Goal: Complete application form

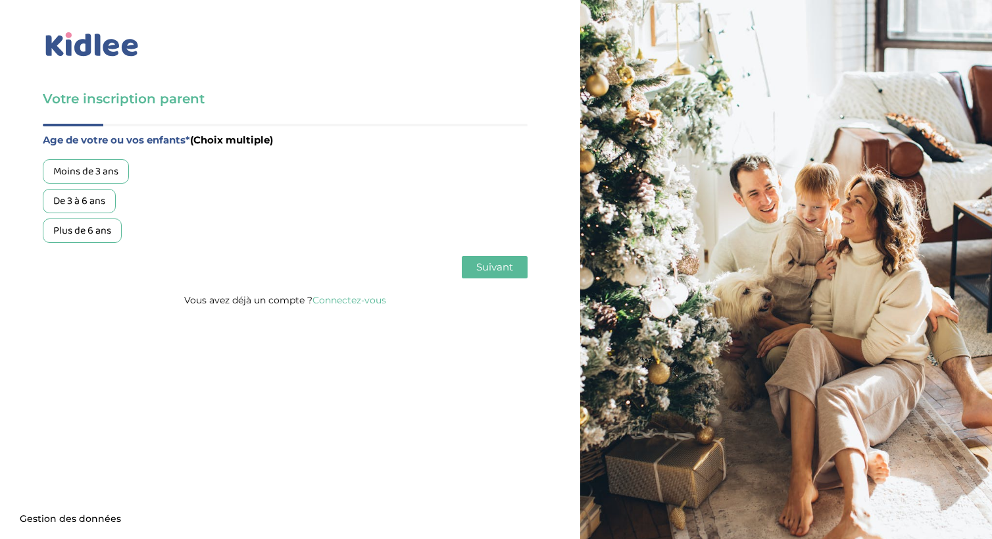
click at [85, 228] on div "Plus de 6 ans" at bounding box center [82, 230] width 79 height 24
click at [495, 264] on span "Suivant" at bounding box center [494, 266] width 37 height 12
click at [82, 171] on div "Garde régulière" at bounding box center [88, 171] width 91 height 24
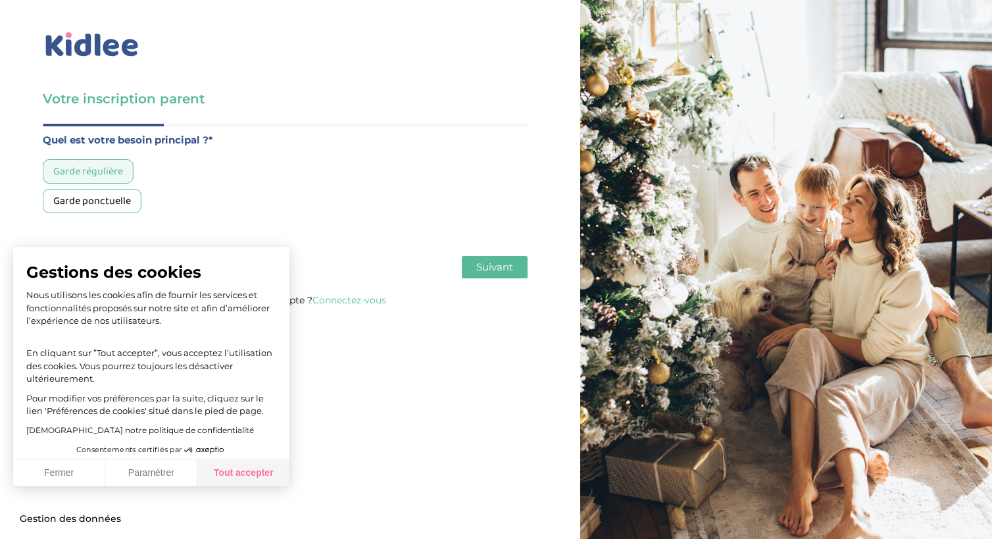
click at [243, 473] on button "Tout accepter" at bounding box center [243, 473] width 92 height 28
checkbox input "true"
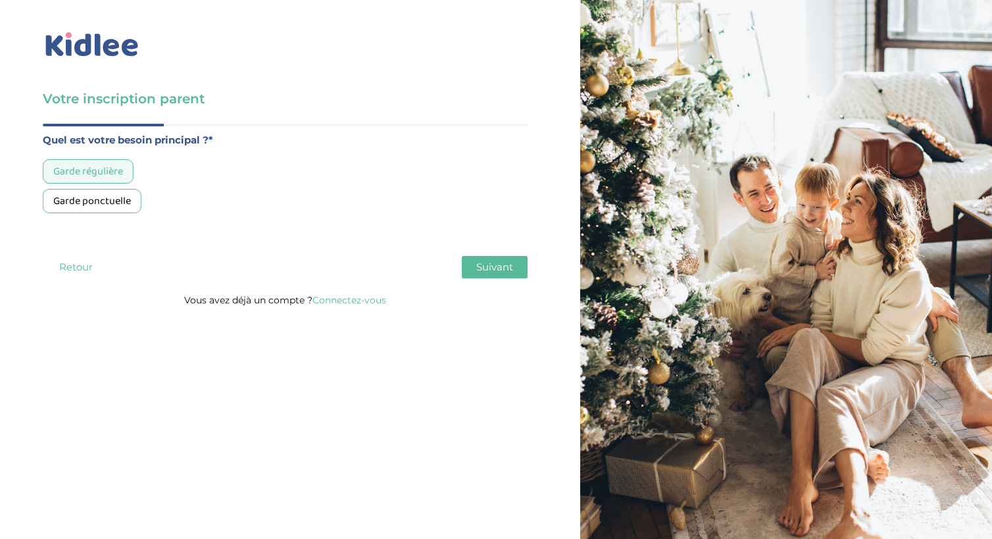
click at [90, 47] on img at bounding box center [92, 45] width 99 height 30
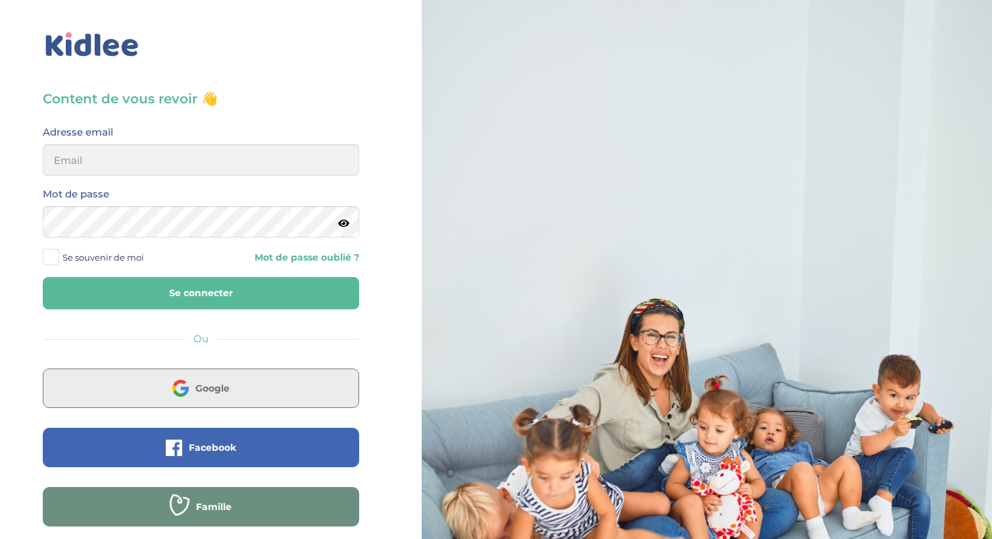
click at [207, 391] on span "Google" at bounding box center [212, 387] width 34 height 13
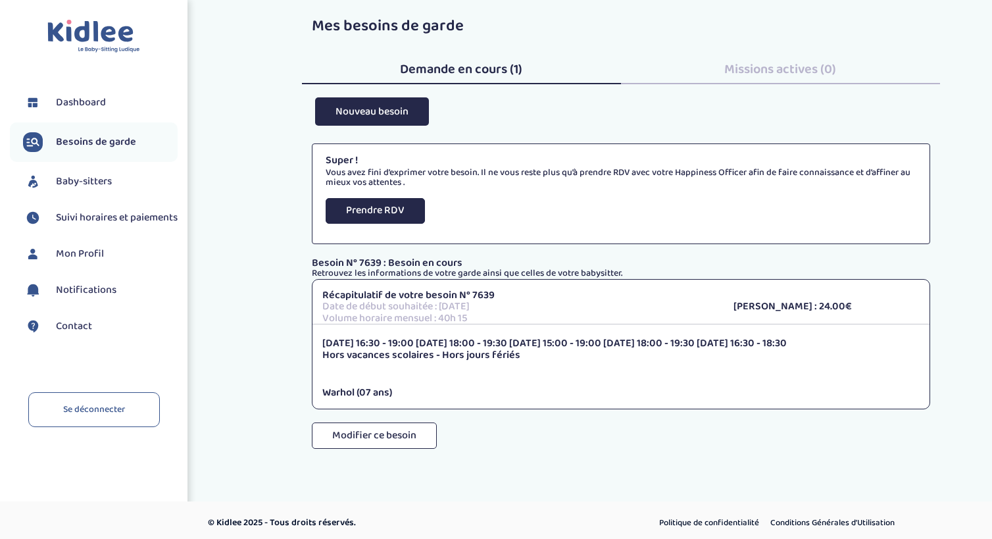
scroll to position [153, 0]
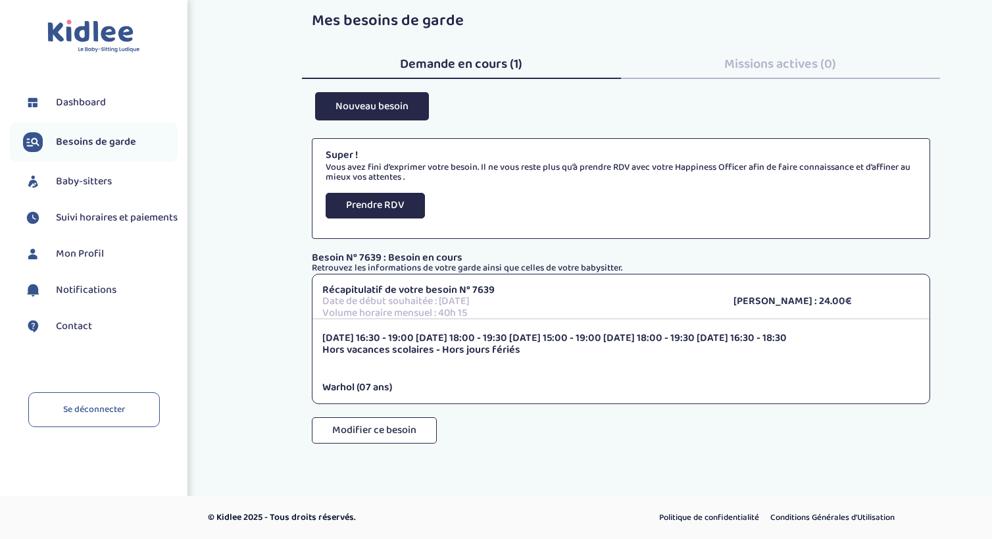
click at [473, 66] on span "Demande en cours (1)" at bounding box center [461, 63] width 122 height 21
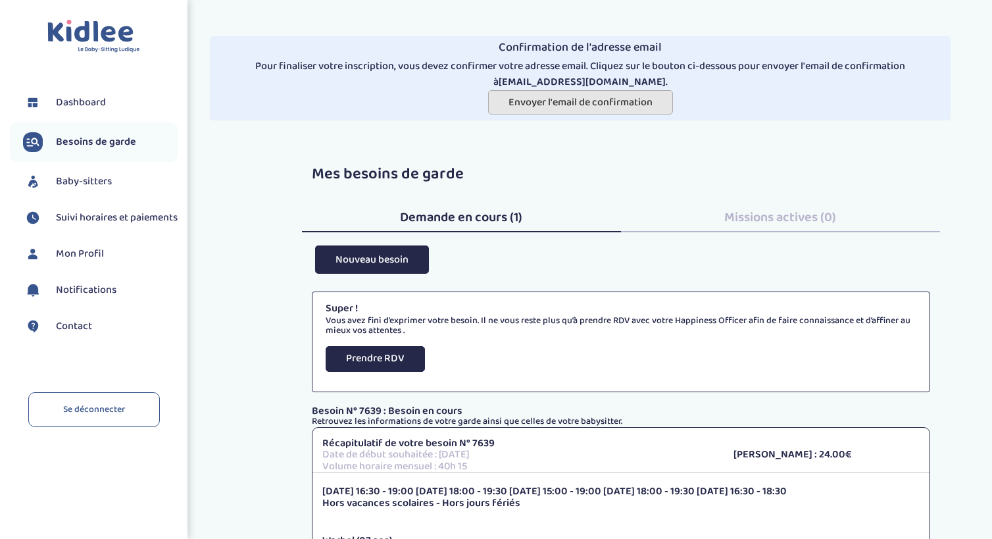
click at [566, 107] on span "Envoyer l'email de confirmation" at bounding box center [580, 102] width 144 height 16
